Goal: Transaction & Acquisition: Purchase product/service

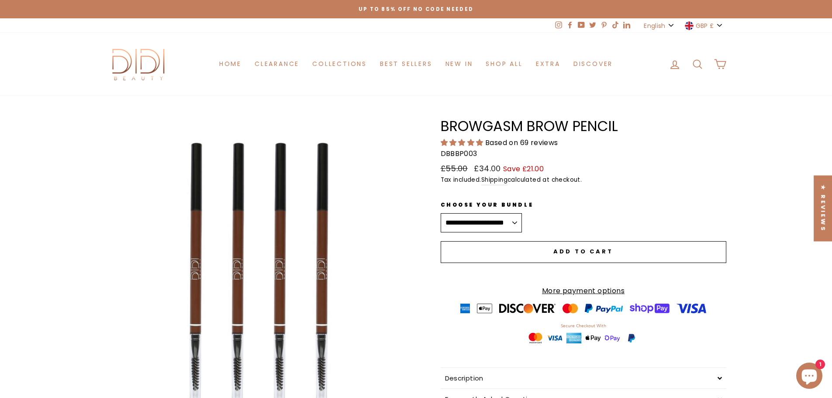
click at [134, 62] on div "Close dialog Hello Beautiful UNLOCK 10% OFF on your first order BY ENTERING YOU…" at bounding box center [416, 199] width 832 height 398
click at [149, 71] on img at bounding box center [139, 64] width 66 height 36
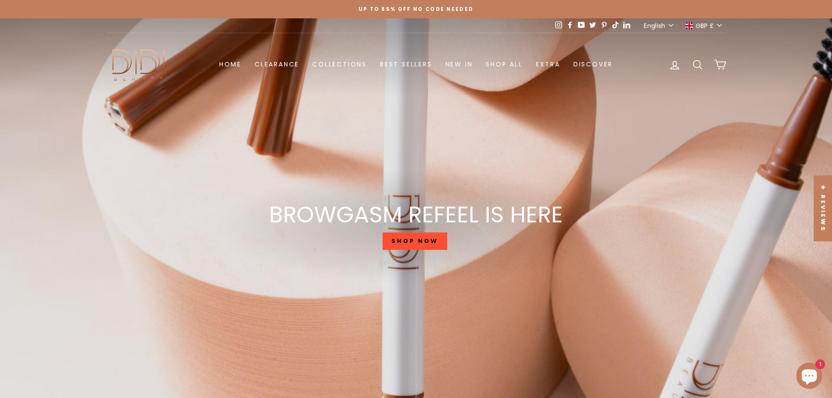
click at [712, 24] on span "GBP £" at bounding box center [705, 26] width 18 height 10
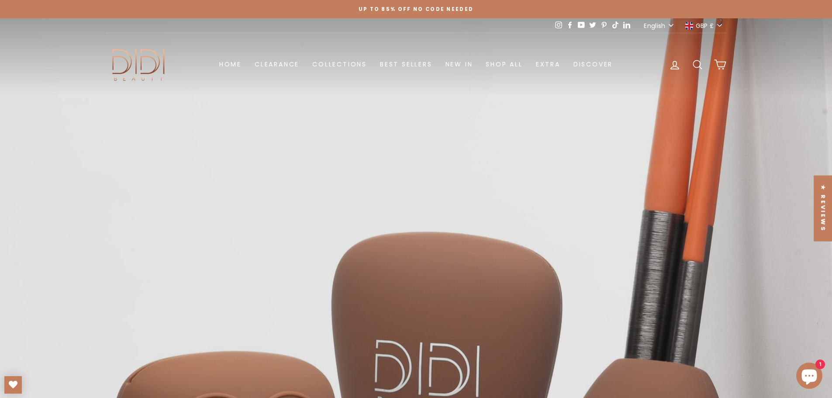
click at [766, 97] on link at bounding box center [416, 217] width 832 height 398
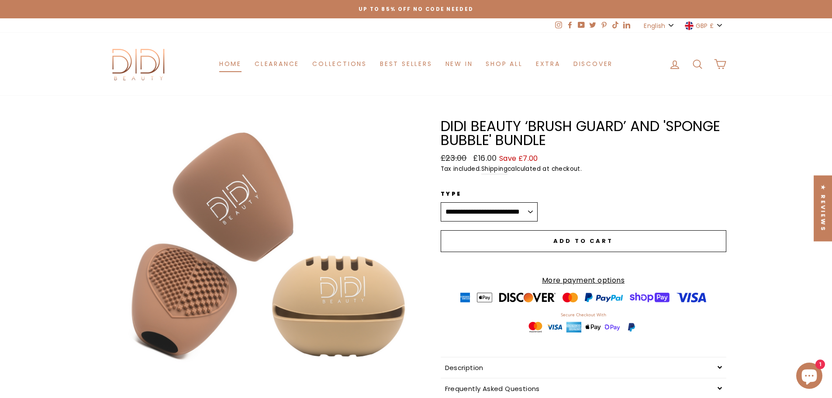
click at [220, 65] on link "Home" at bounding box center [230, 64] width 35 height 16
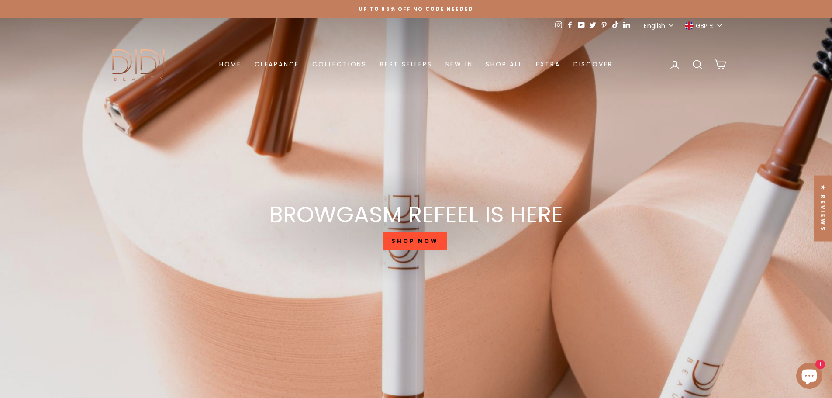
click at [410, 247] on link "SHOP NOW" at bounding box center [415, 240] width 65 height 17
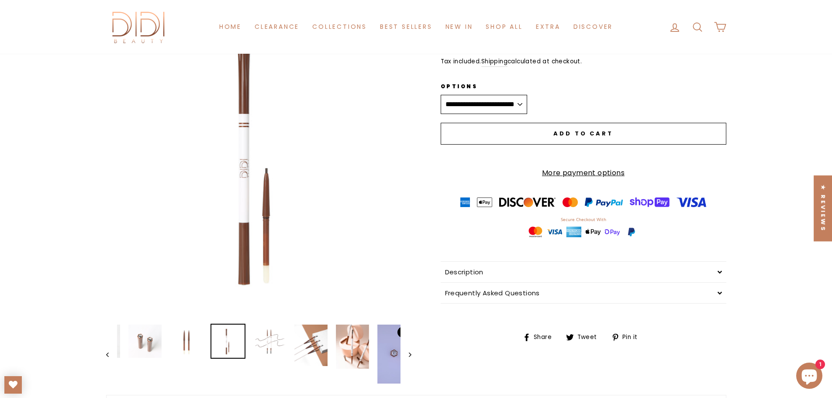
scroll to position [108, 0]
click at [192, 338] on img at bounding box center [186, 340] width 33 height 33
click at [233, 345] on img at bounding box center [227, 340] width 33 height 33
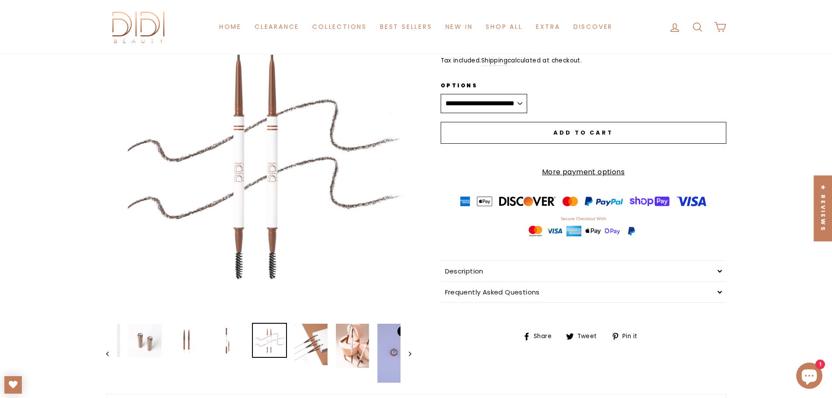
click at [259, 343] on img at bounding box center [269, 340] width 33 height 33
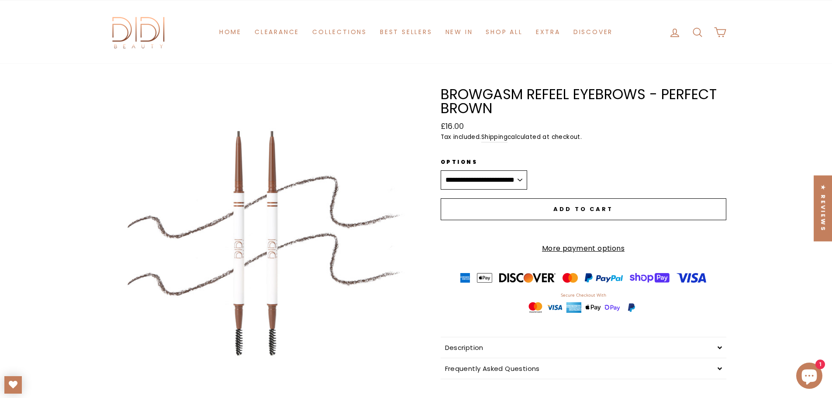
scroll to position [31, 0]
click at [509, 176] on select "**********" at bounding box center [484, 180] width 86 height 19
select select "**********"
click at [441, 171] on select "**********" at bounding box center [484, 180] width 86 height 19
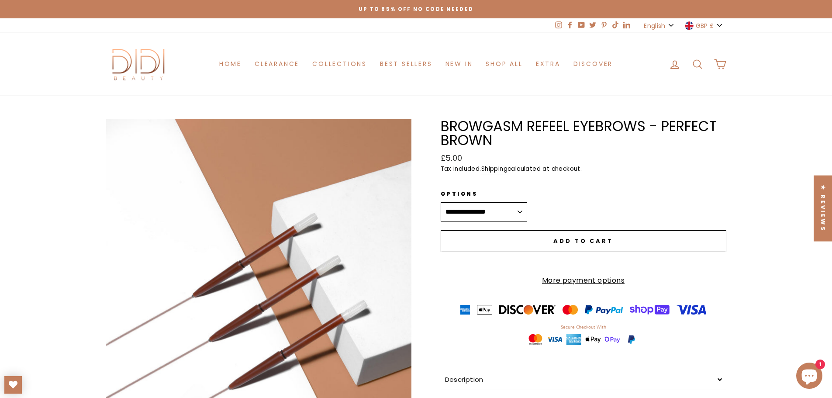
click at [708, 23] on span "GBP £" at bounding box center [705, 26] width 18 height 10
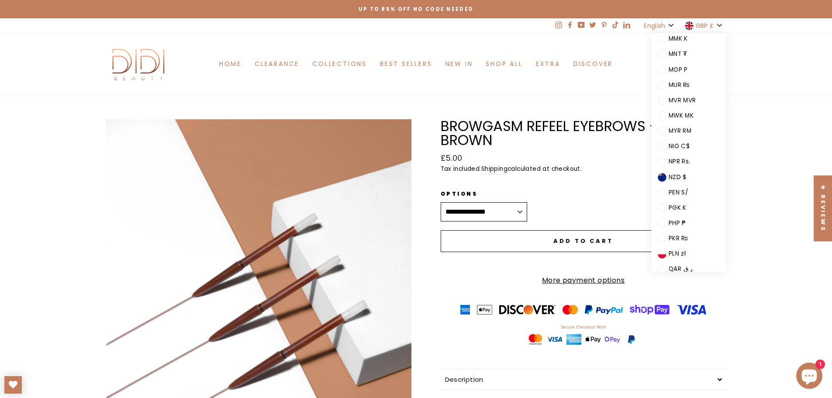
scroll to position [901, 0]
